Goal: Transaction & Acquisition: Download file/media

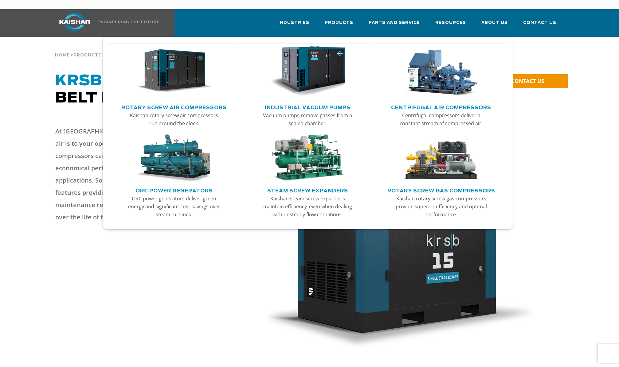
click at [171, 89] on link "Main menu" at bounding box center [174, 72] width 120 height 59
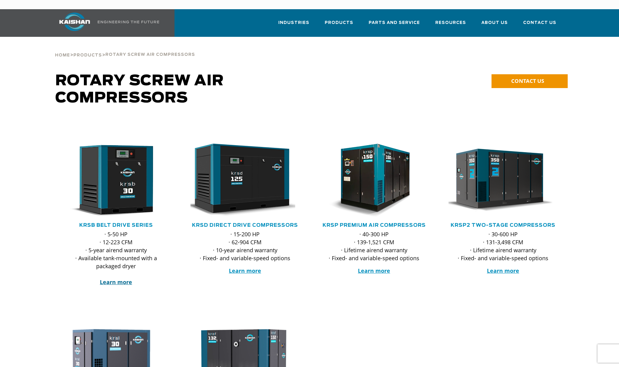
click at [120, 279] on strong "Learn more" at bounding box center [116, 282] width 32 height 7
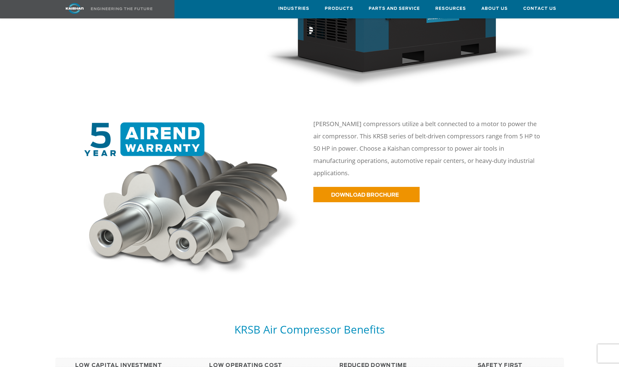
scroll to position [269, 0]
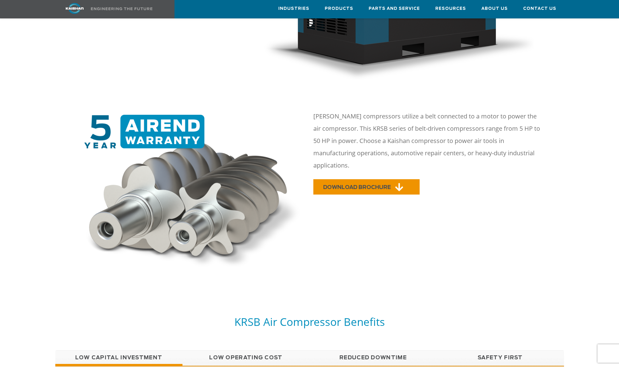
click at [334, 179] on link "DOWNLOAD BROCHURE" at bounding box center [366, 186] width 106 height 15
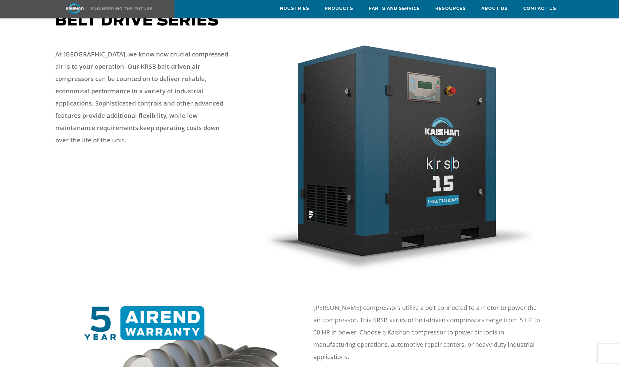
scroll to position [77, 0]
